Goal: Task Accomplishment & Management: Manage account settings

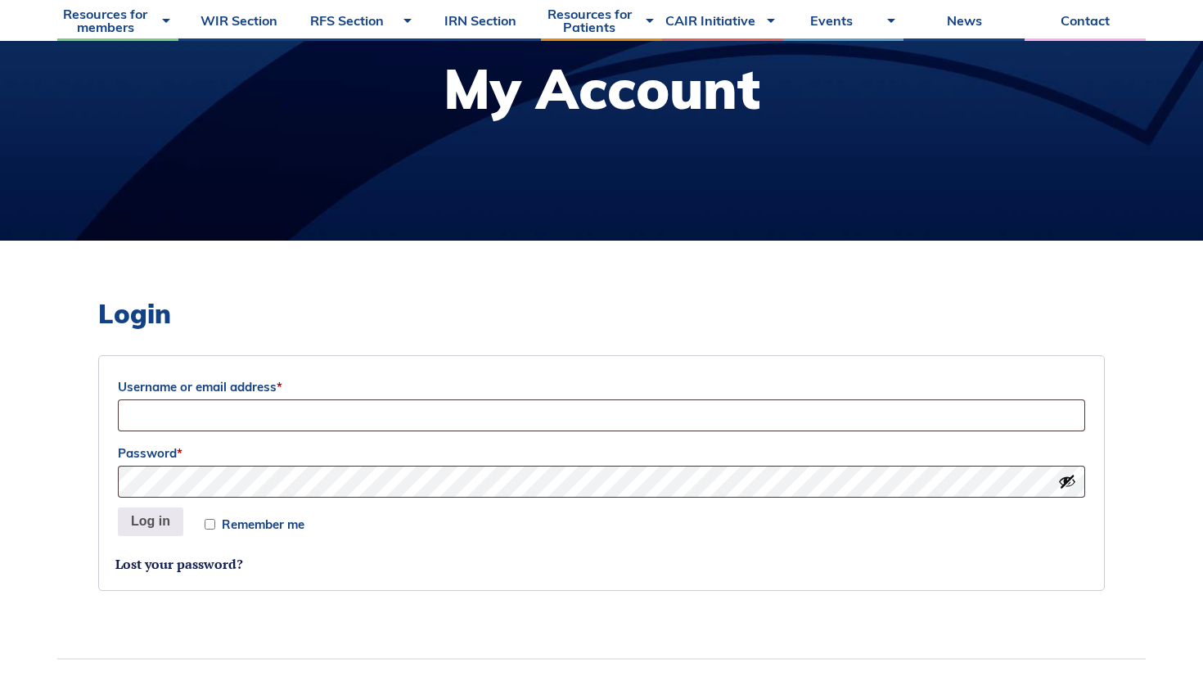
scroll to position [222, 0]
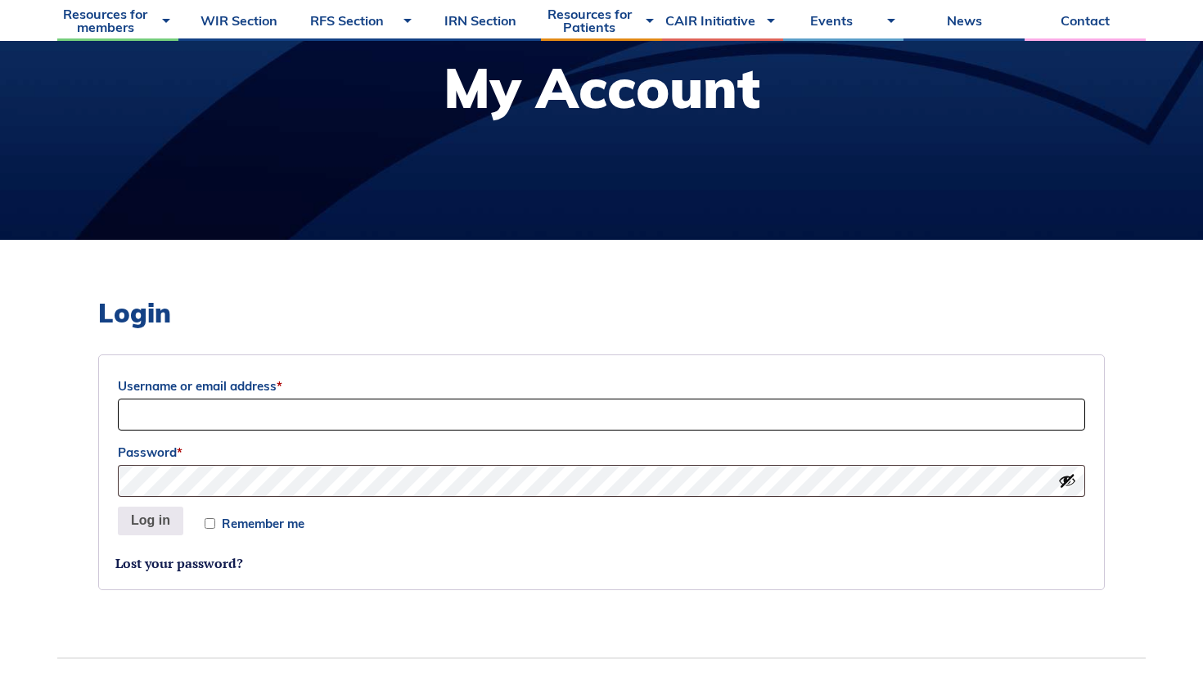
click at [510, 419] on input "Username or email address *" at bounding box center [601, 415] width 967 height 32
type input "[EMAIL_ADDRESS][DOMAIN_NAME]"
click at [118, 507] on button "Log in" at bounding box center [150, 521] width 65 height 29
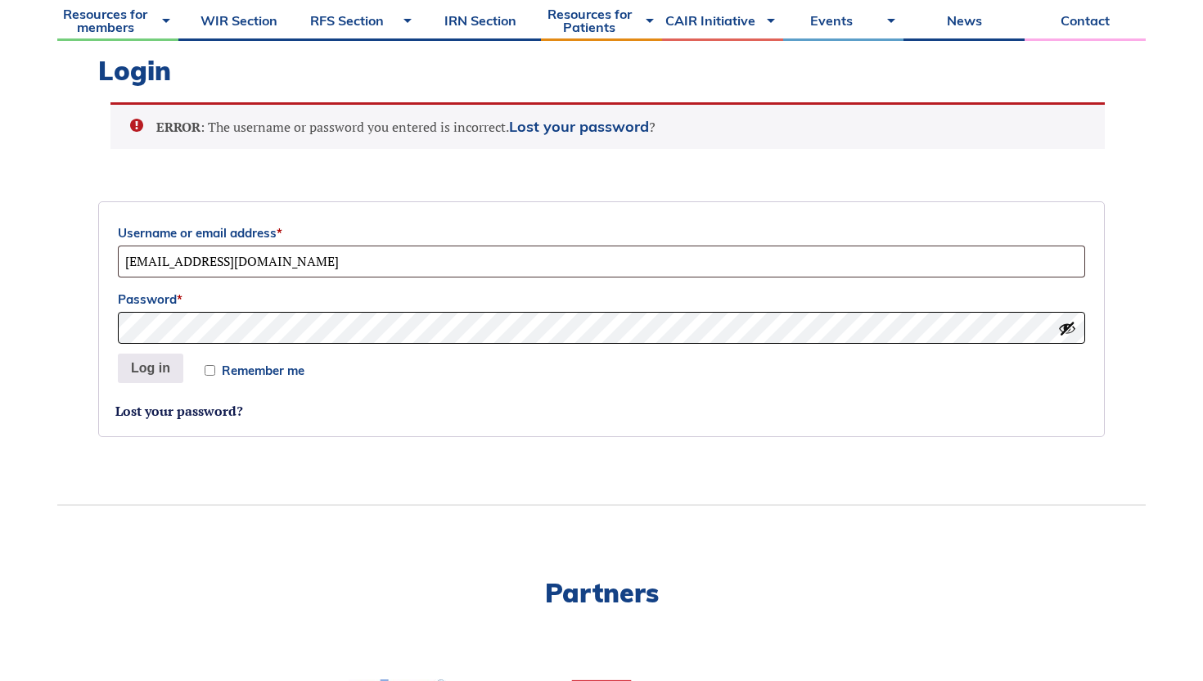
scroll to position [461, 0]
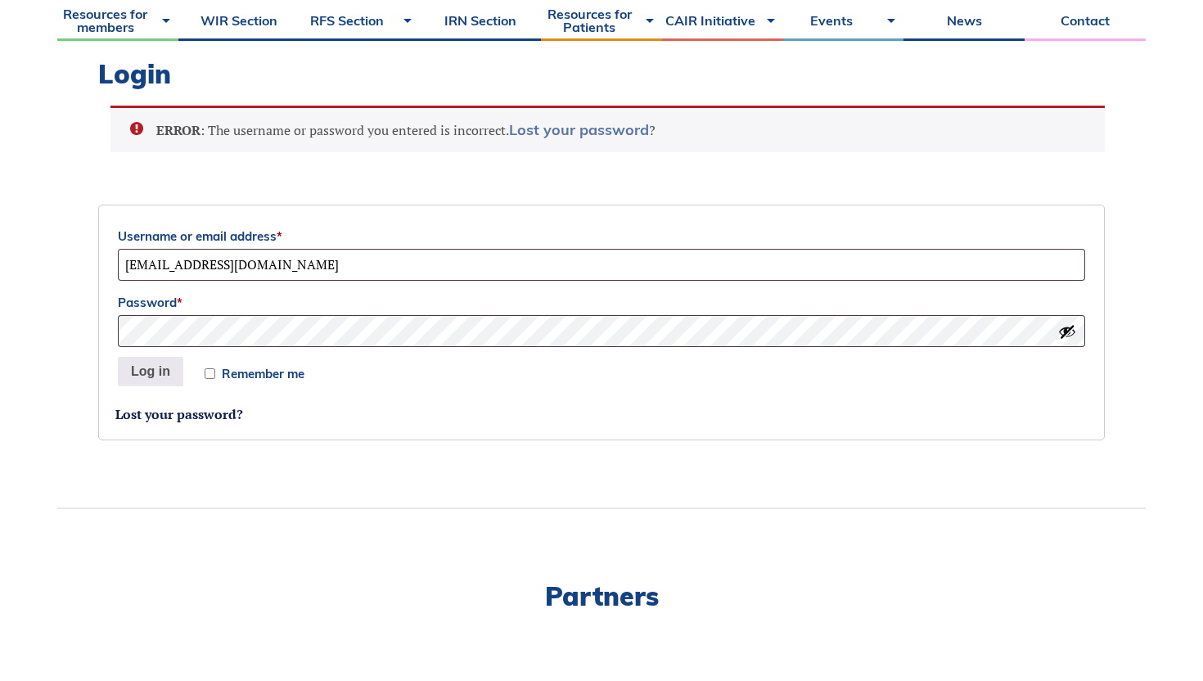
click at [580, 125] on link "Lost your password" at bounding box center [579, 129] width 140 height 19
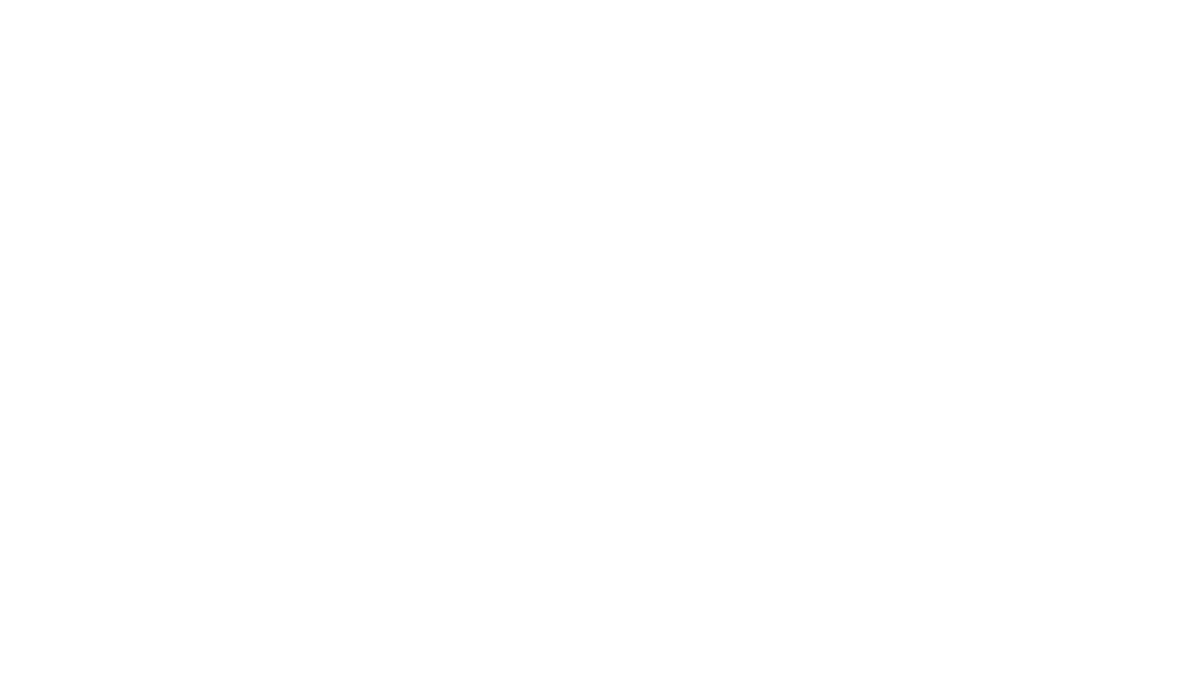
scroll to position [461, 0]
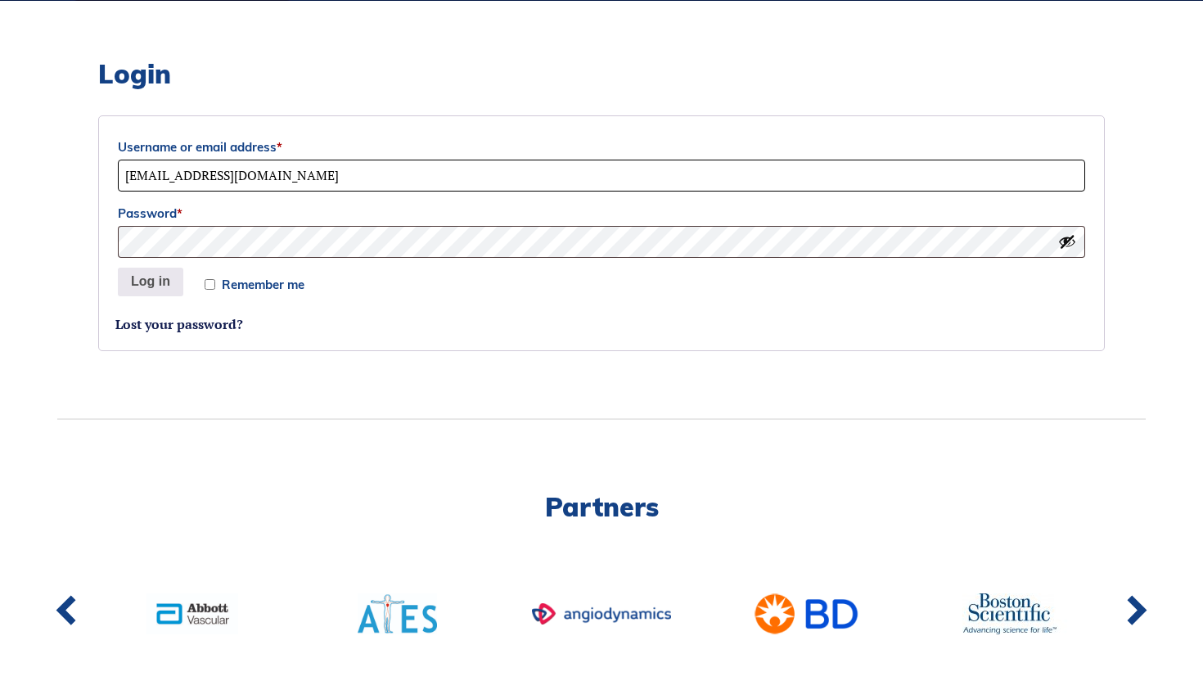
click at [190, 175] on input "[EMAIL_ADDRESS][DOMAIN_NAME]" at bounding box center [601, 176] width 967 height 32
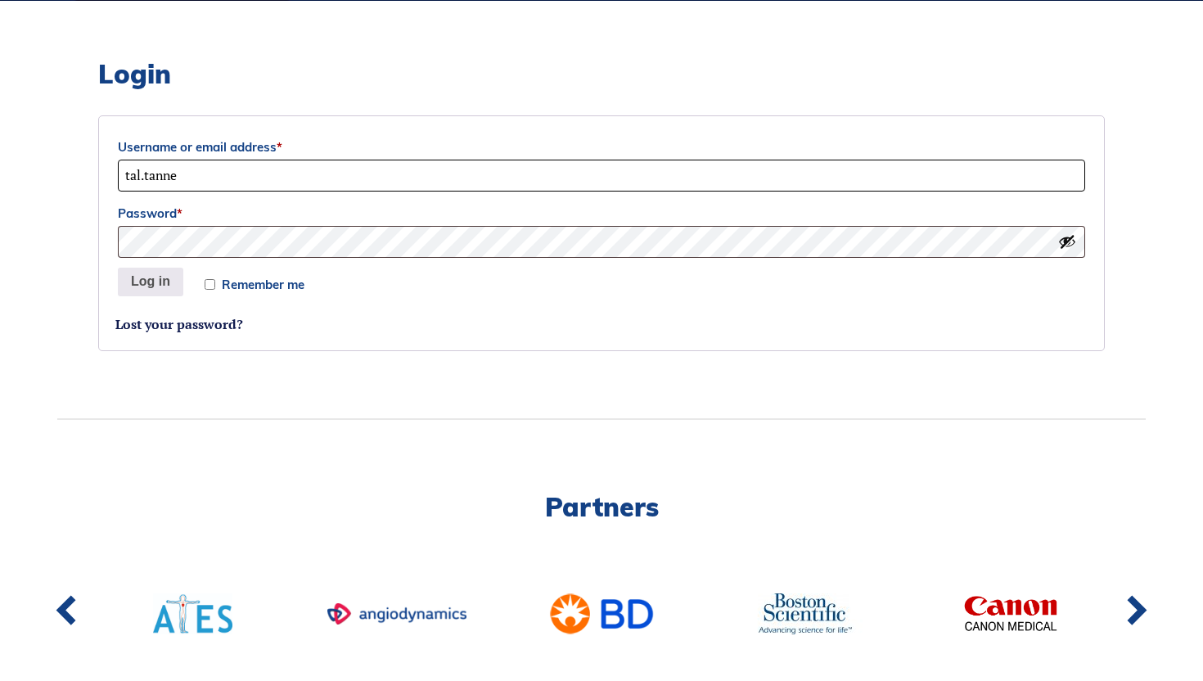
type input "tal.tanne"
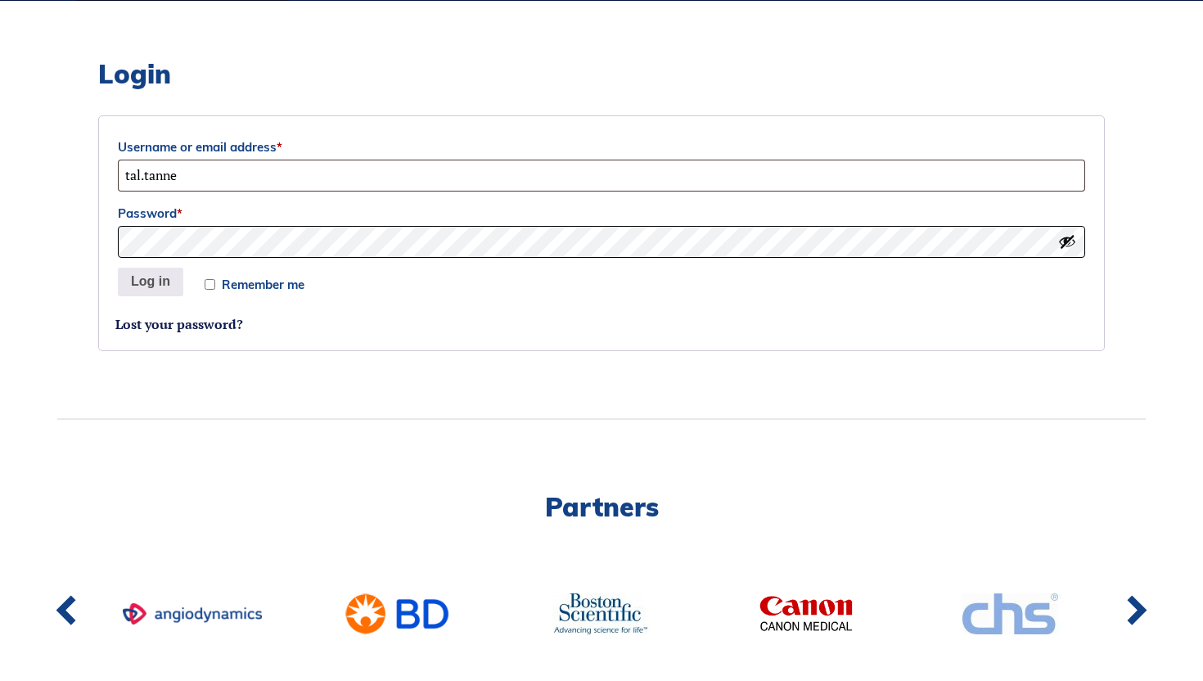
click at [118, 268] on button "Log in" at bounding box center [150, 282] width 65 height 29
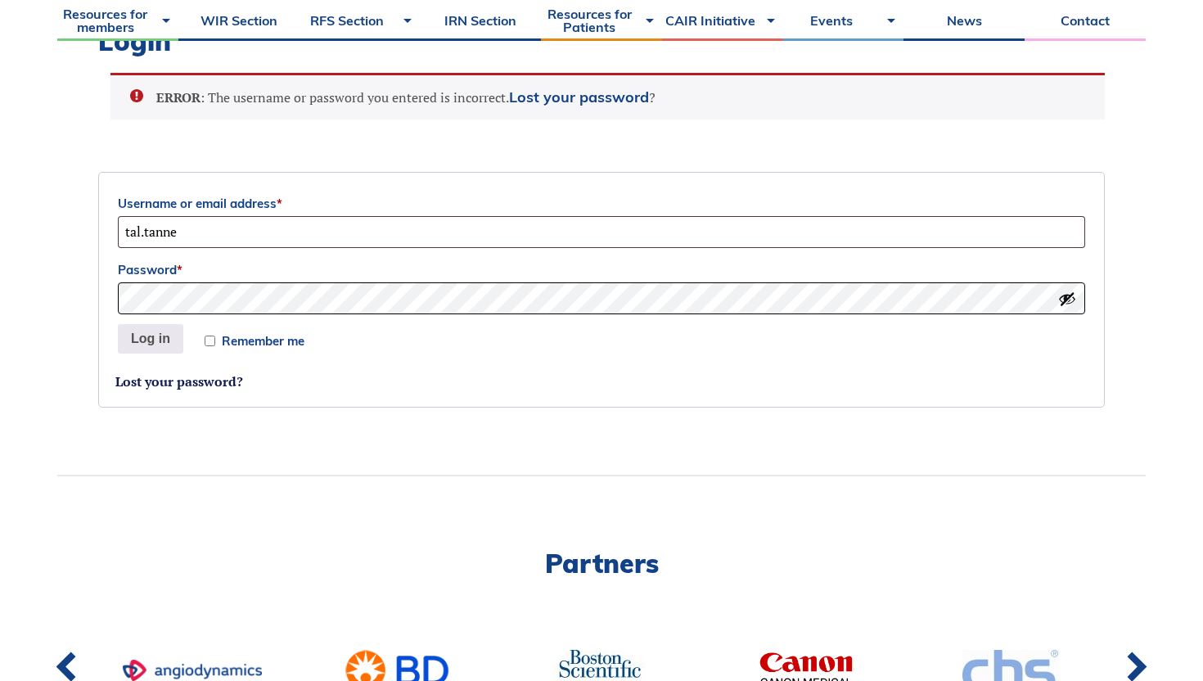
scroll to position [473, 0]
